Goal: Task Accomplishment & Management: Manage account settings

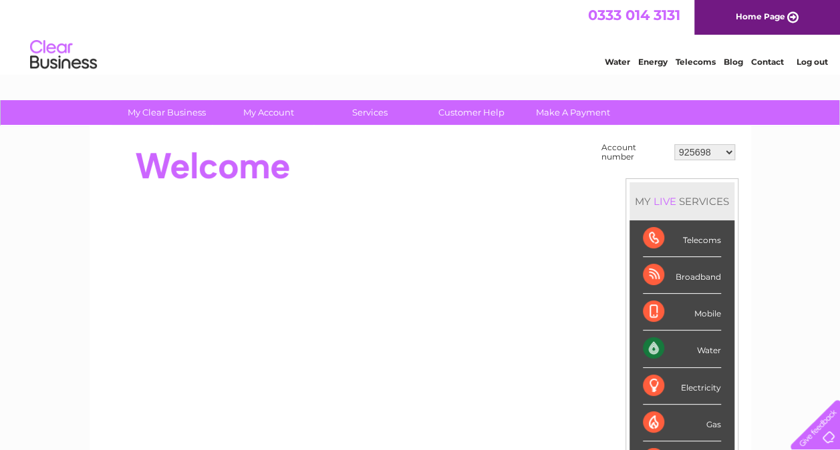
click at [726, 154] on select "925698 934462 934831 938572 941363 942374 952730 966731 966770 967205 971927 97…" at bounding box center [704, 152] width 61 height 16
click at [716, 147] on select "925698 934462 934831 938572 941363 942374 952730 966731 966770 967205 971927 97…" at bounding box center [704, 152] width 61 height 16
select select "952730"
click at [674, 144] on select "925698 934462 934831 938572 941363 942374 952730 966731 966770 967205 971927 97…" at bounding box center [704, 152] width 61 height 16
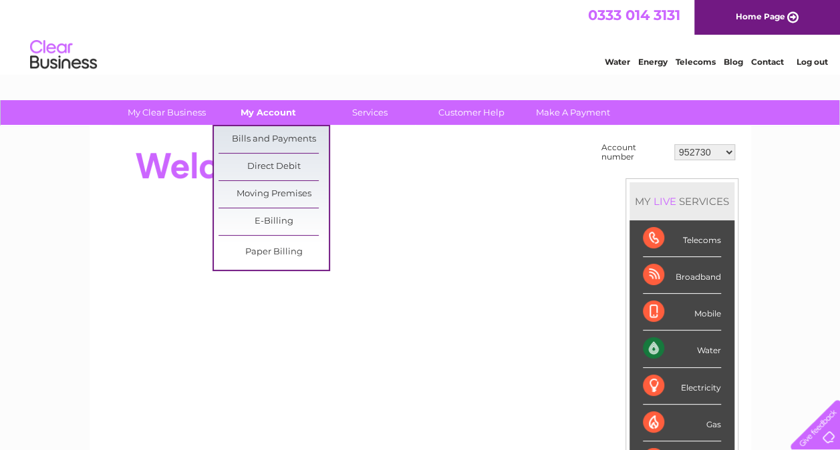
drag, startPoint x: 0, startPoint y: 0, endPoint x: 270, endPoint y: 112, distance: 292.1
click at [270, 112] on link "My Account" at bounding box center [268, 112] width 110 height 25
click at [273, 140] on link "Bills and Payments" at bounding box center [273, 139] width 110 height 27
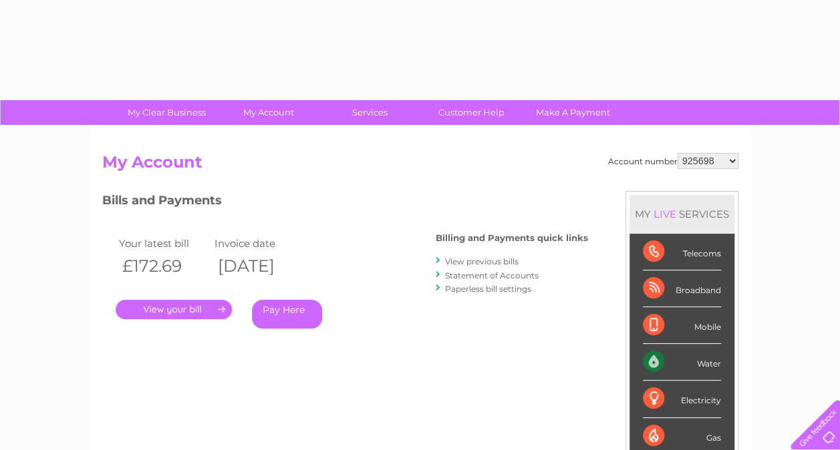
click at [706, 158] on select "925698 934462 934831 938572 941363 942374 952730 966731 966770 967205 971927 97…" at bounding box center [707, 161] width 61 height 16
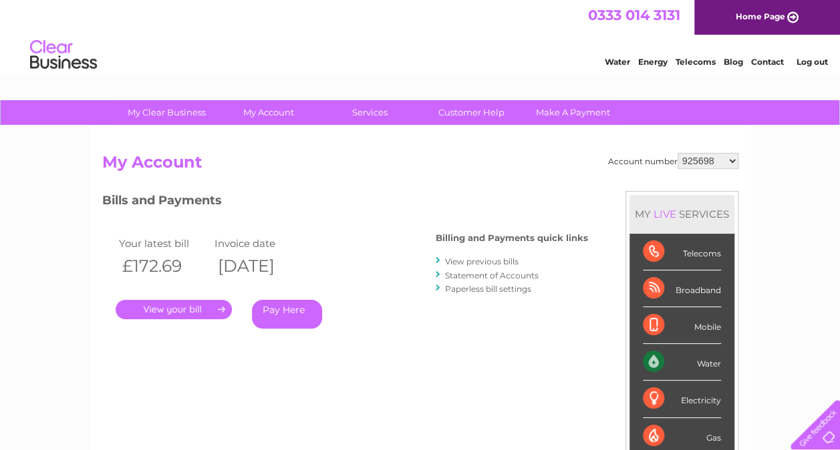
select select "952730"
click at [677, 153] on select "925698 934462 934831 938572 941363 942374 952730 966731 966770 967205 971927 97…" at bounding box center [707, 161] width 61 height 16
click at [164, 303] on link "." at bounding box center [174, 309] width 116 height 19
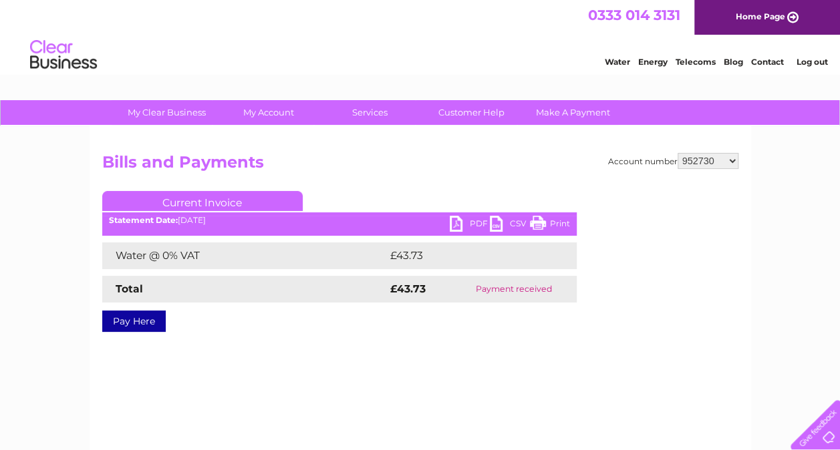
click at [451, 222] on link "PDF" at bounding box center [470, 225] width 40 height 19
